Goal: Transaction & Acquisition: Subscribe to service/newsletter

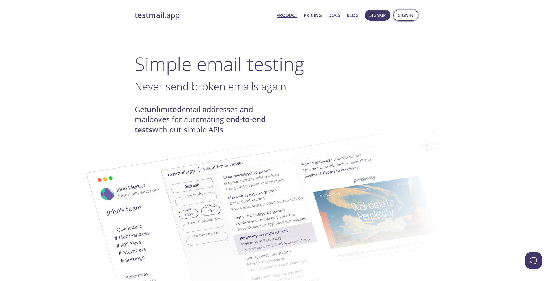
click at [409, 16] on span "Signin" at bounding box center [405, 15] width 15 height 8
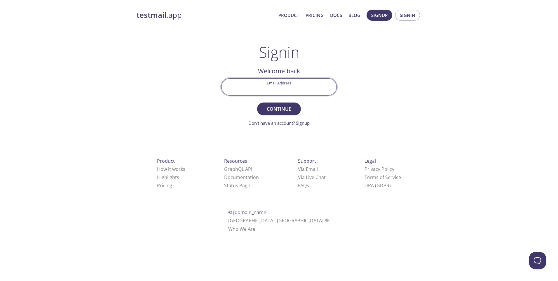
click at [296, 83] on input "Email Address" at bounding box center [278, 86] width 115 height 17
type input "[PERSON_NAME][EMAIL_ADDRESS][DOMAIN_NAME]"
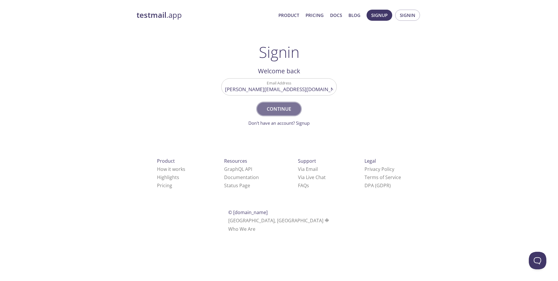
click at [286, 107] on span "Continue" at bounding box center [279, 109] width 31 height 8
click at [302, 124] on link "Don't have an account? Signup" at bounding box center [278, 123] width 61 height 6
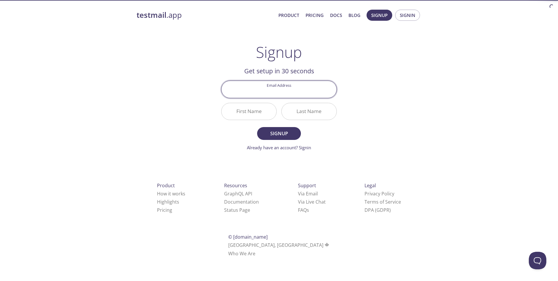
click at [290, 91] on input "Email Address" at bounding box center [278, 89] width 115 height 17
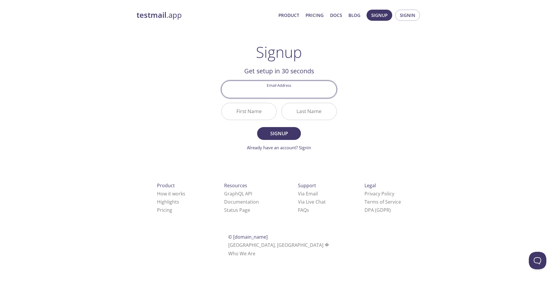
type input "[PERSON_NAME][EMAIL_ADDRESS][DOMAIN_NAME]"
click at [254, 116] on input "First Name" at bounding box center [248, 111] width 55 height 17
click at [254, 115] on input "First Name" at bounding box center [248, 111] width 55 height 17
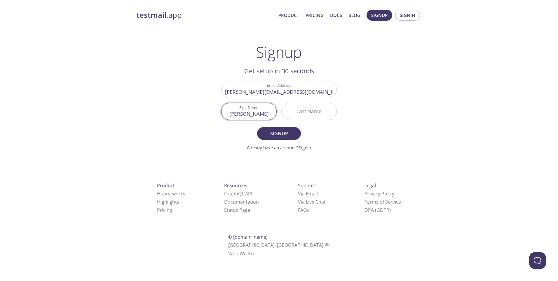
type input "[PERSON_NAME]"
click at [308, 112] on input "Last Name" at bounding box center [309, 111] width 55 height 17
type input "[PERSON_NAME]"
click at [294, 134] on span "Signup" at bounding box center [279, 133] width 31 height 8
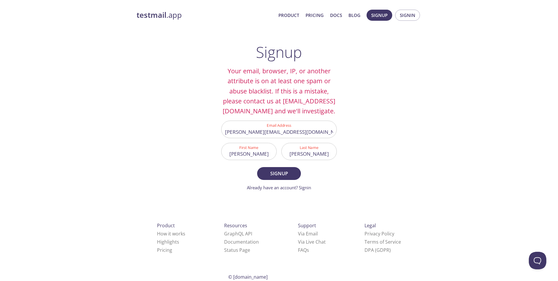
click at [317, 137] on input "[PERSON_NAME][EMAIL_ADDRESS][DOMAIN_NAME]" at bounding box center [278, 129] width 115 height 17
click at [298, 137] on input "[PERSON_NAME][EMAIL_ADDRESS][DOMAIN_NAME]" at bounding box center [278, 129] width 115 height 17
drag, startPoint x: 311, startPoint y: 143, endPoint x: 233, endPoint y: 146, distance: 77.4
click at [233, 137] on input "[PERSON_NAME][EMAIL_ADDRESS][DOMAIN_NAME]" at bounding box center [278, 129] width 115 height 17
type input "[EMAIL_ADDRESS][DOMAIN_NAME]"
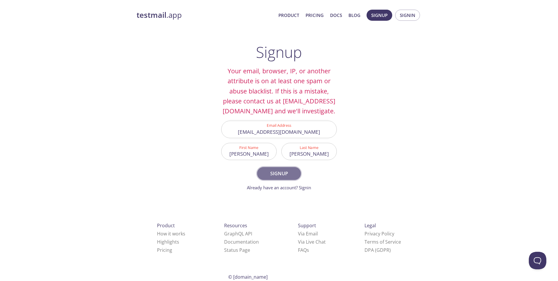
click at [284, 177] on span "Signup" at bounding box center [279, 173] width 31 height 8
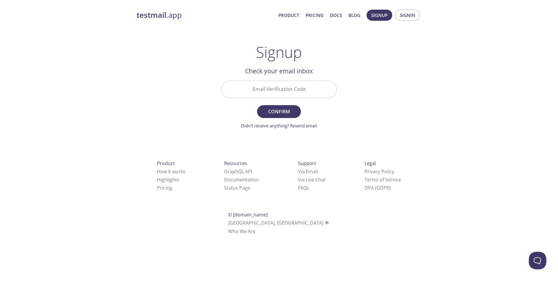
click at [288, 89] on input "Email Verification Code" at bounding box center [278, 89] width 115 height 17
type input "L1QS6UH"
click at [285, 111] on span "Confirm" at bounding box center [279, 111] width 31 height 8
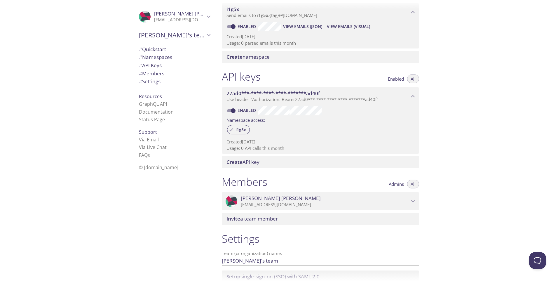
scroll to position [134, 0]
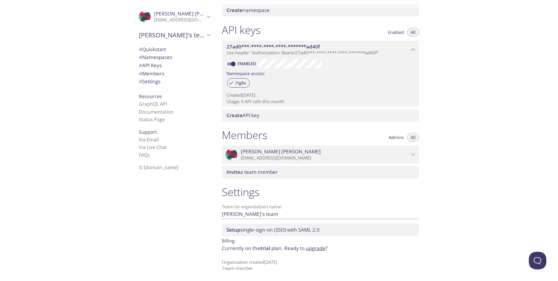
click at [266, 249] on span "trial" at bounding box center [265, 248] width 10 height 7
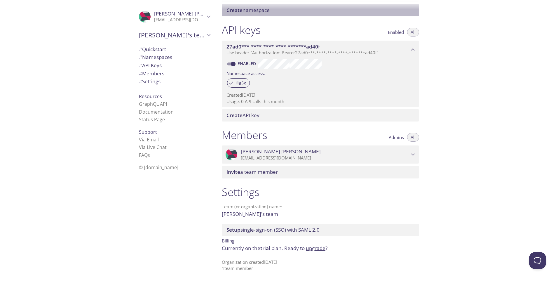
click at [239, 11] on span "Create" at bounding box center [234, 10] width 16 height 7
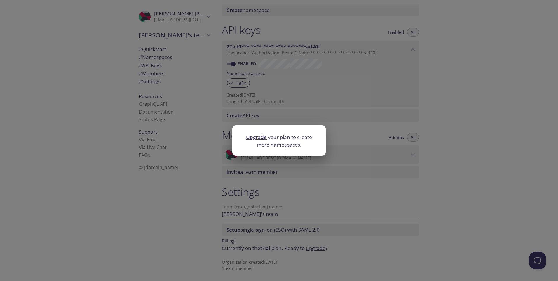
click at [487, 84] on div "Upgrade your plan to create more namespaces." at bounding box center [279, 140] width 558 height 281
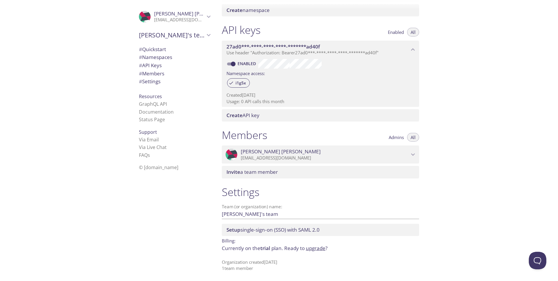
click at [268, 248] on span "trial" at bounding box center [265, 248] width 10 height 7
drag, startPoint x: 268, startPoint y: 248, endPoint x: 241, endPoint y: 249, distance: 26.6
click at [241, 249] on p "Currently on the trial plan. Ready to upgrade ?" at bounding box center [320, 248] width 197 height 8
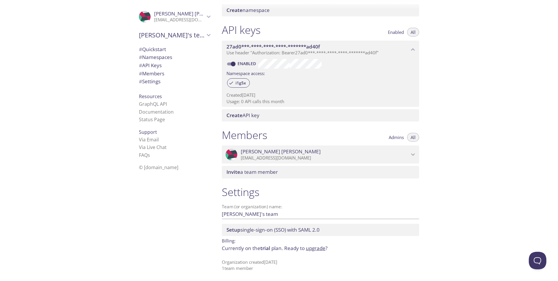
click at [266, 249] on span "trial" at bounding box center [265, 248] width 10 height 7
click at [363, 243] on p "Billing:" at bounding box center [320, 240] width 197 height 8
click at [413, 151] on icon "Alex John" at bounding box center [413, 155] width 8 height 8
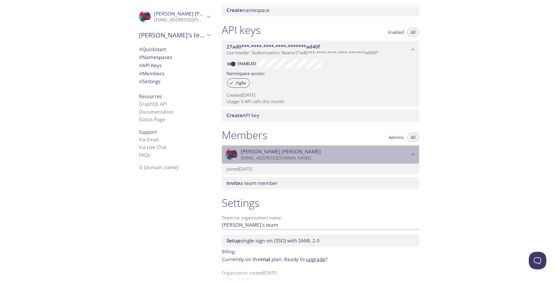
click at [413, 151] on icon "Alex John" at bounding box center [413, 155] width 8 height 8
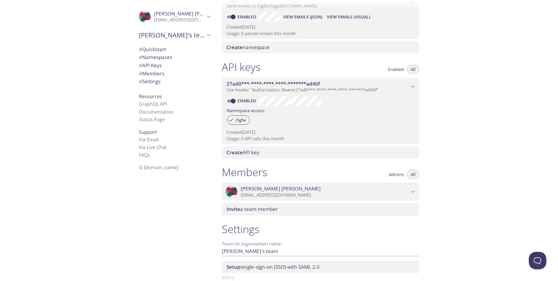
scroll to position [76, 0]
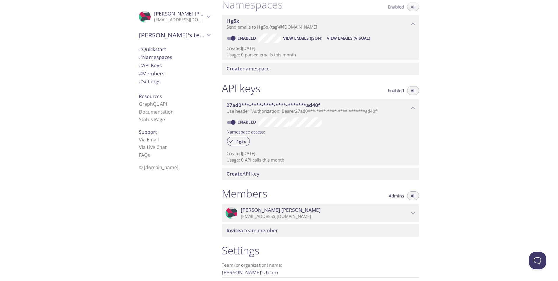
click at [402, 90] on span "Enabled" at bounding box center [396, 90] width 16 height 0
click at [413, 90] on span "All" at bounding box center [413, 90] width 5 height 0
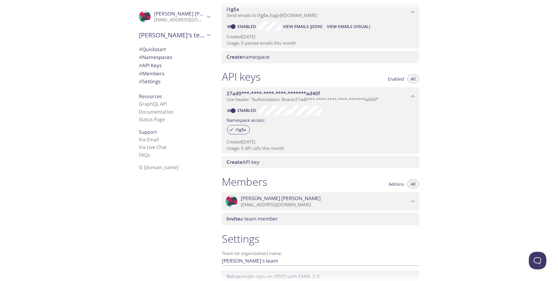
scroll to position [134, 0]
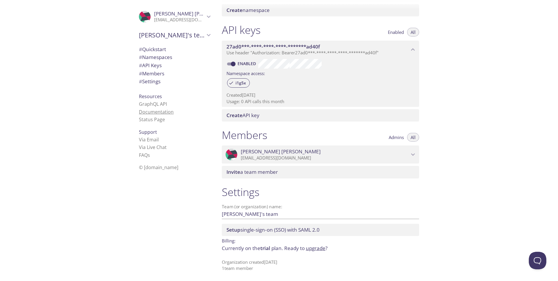
click at [164, 112] on link "Documentation" at bounding box center [156, 112] width 35 height 6
